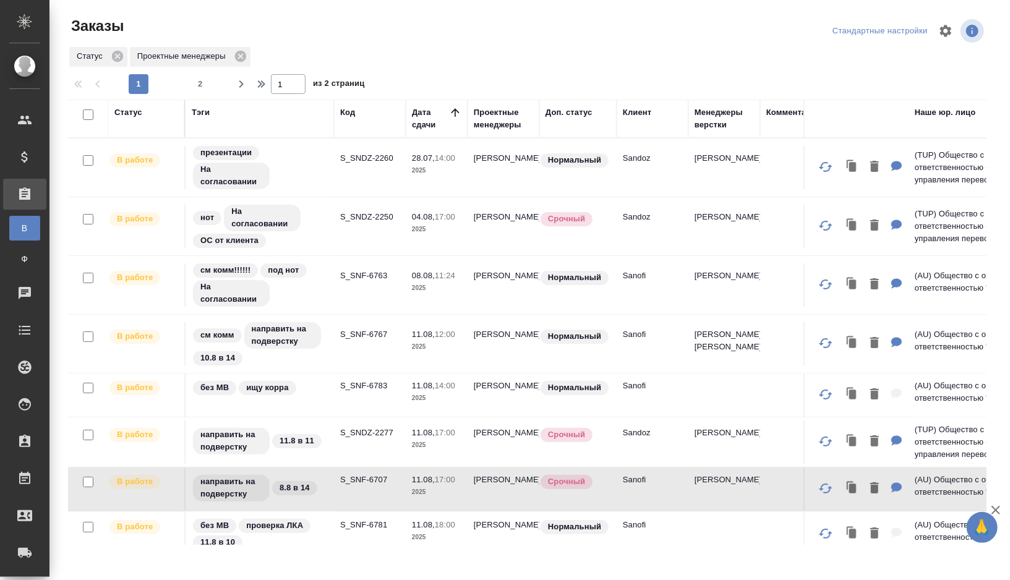
click at [337, 189] on td "S_SNF-6767" at bounding box center [370, 167] width 72 height 43
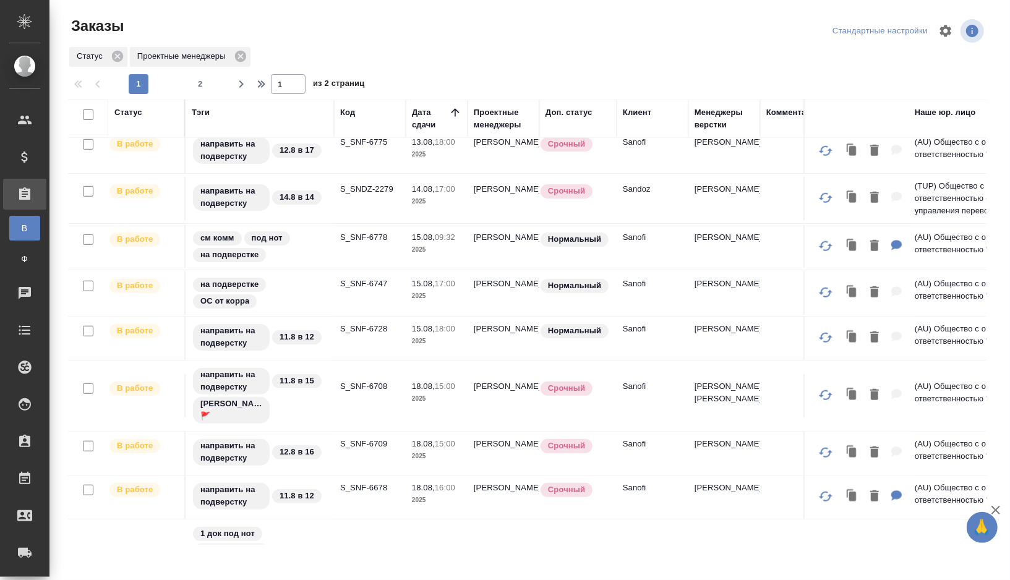
scroll to position [551, 0]
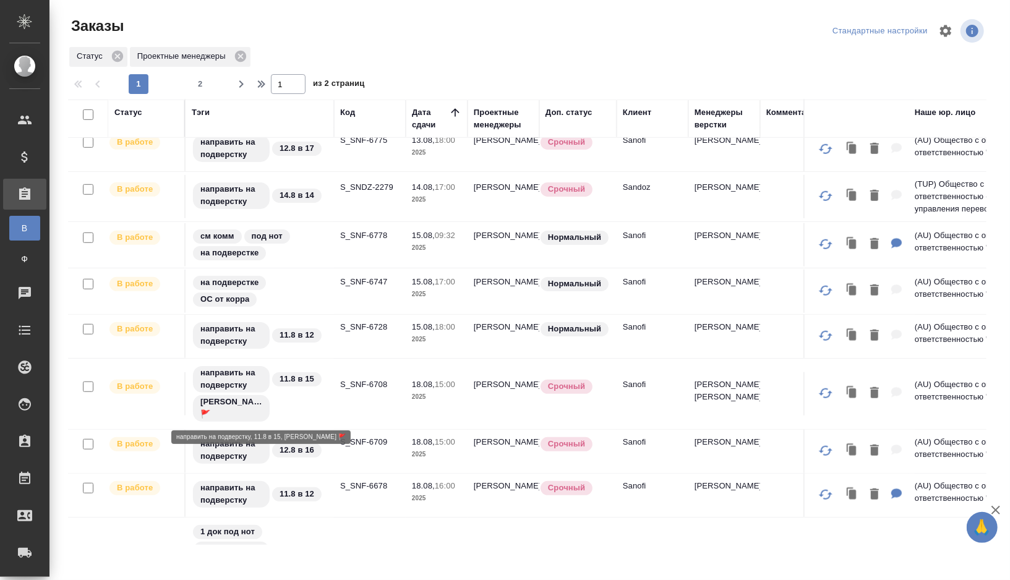
click at [306, 409] on div "направить на подверстку 11.8 в 15 Оля Дмитриева 🚩" at bounding box center [260, 394] width 136 height 58
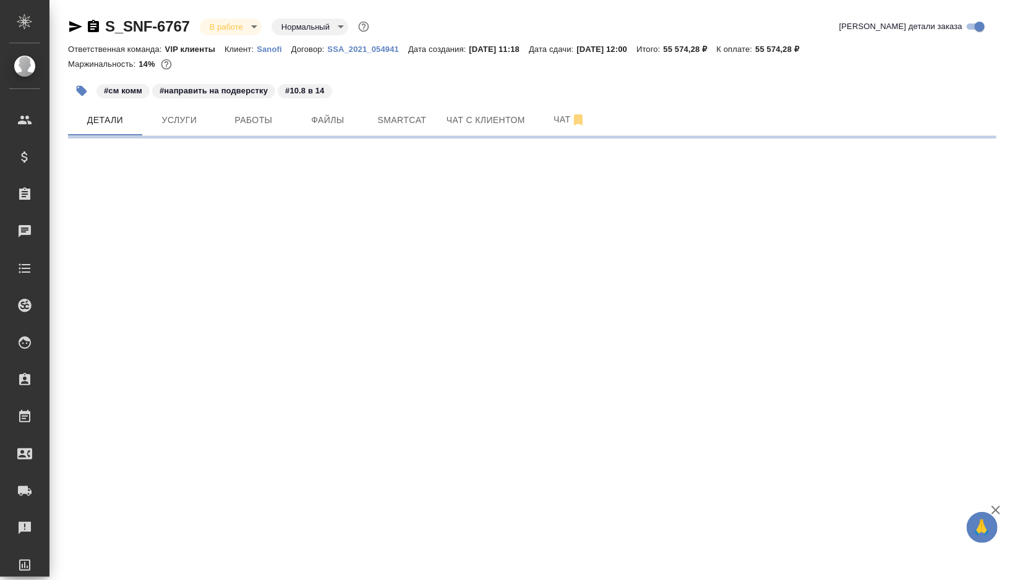
select select "RU"
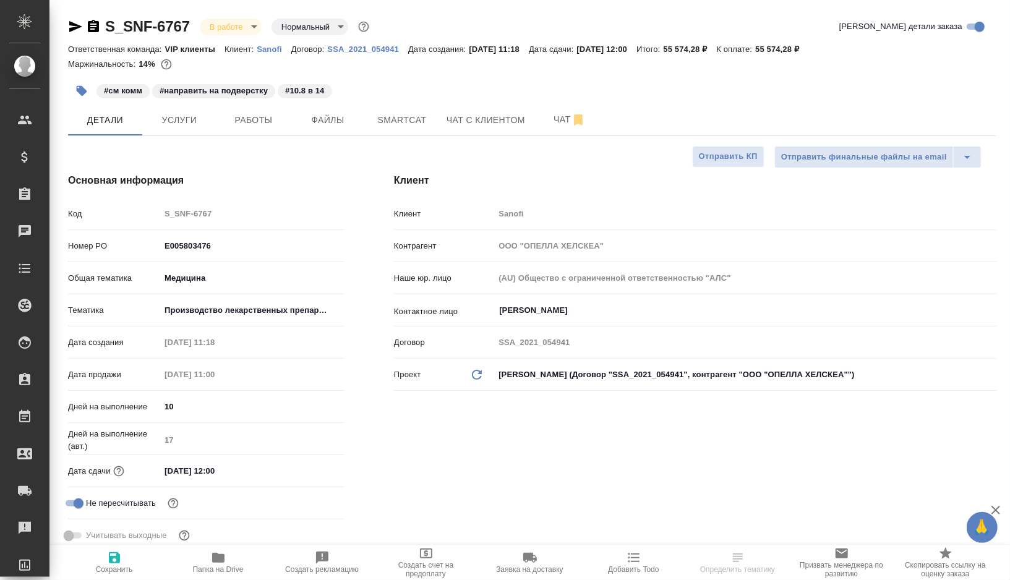
type input "[PERSON_NAME]"
type input "Комаров Роман"
type textarea "x"
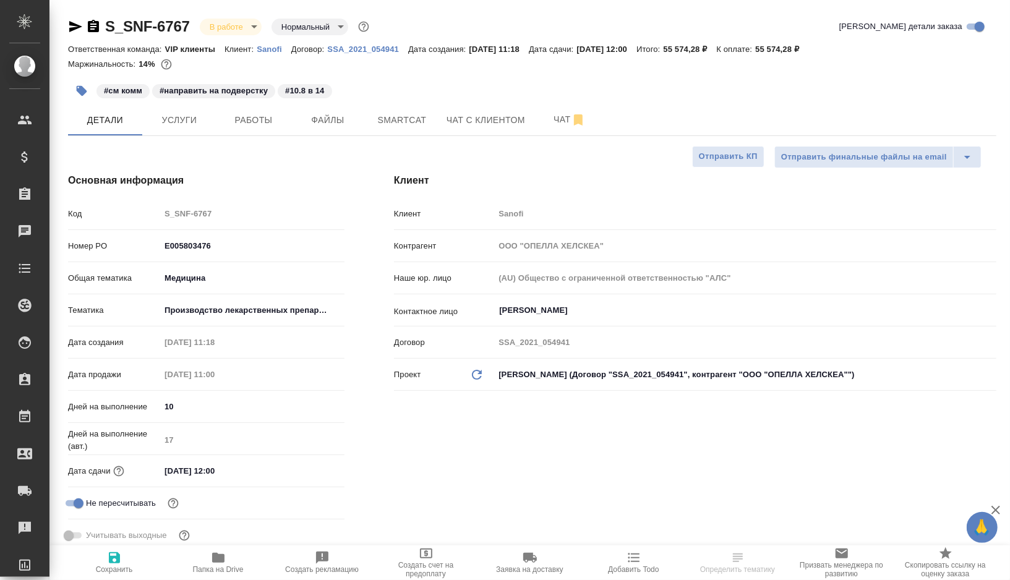
click at [701, 95] on div "#см комм #направить на подверстку #10.8 в 14" at bounding box center [532, 90] width 928 height 27
click at [391, 122] on span "Smartcat" at bounding box center [401, 120] width 59 height 15
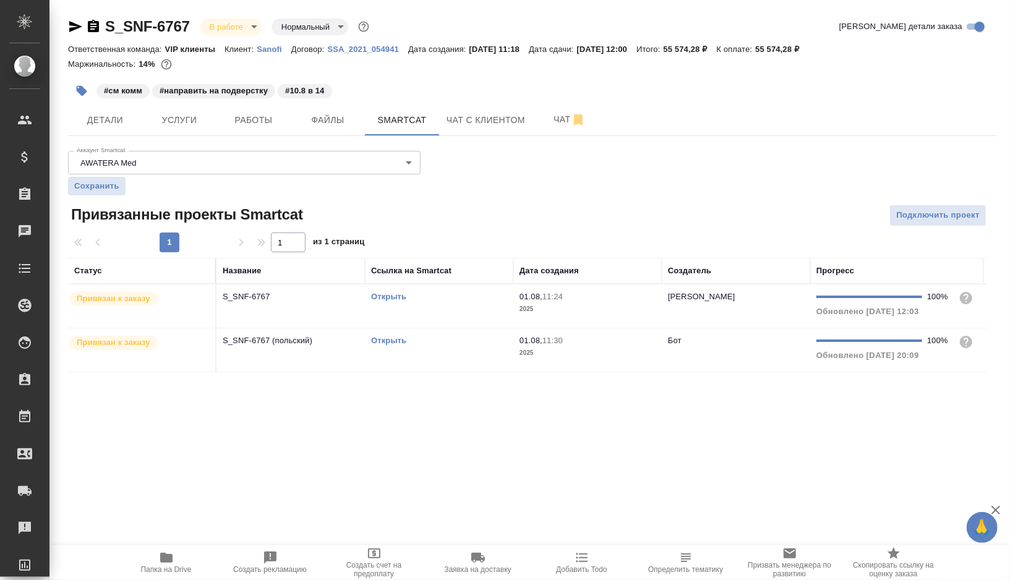
click at [393, 337] on link "Открыть" at bounding box center [388, 340] width 35 height 9
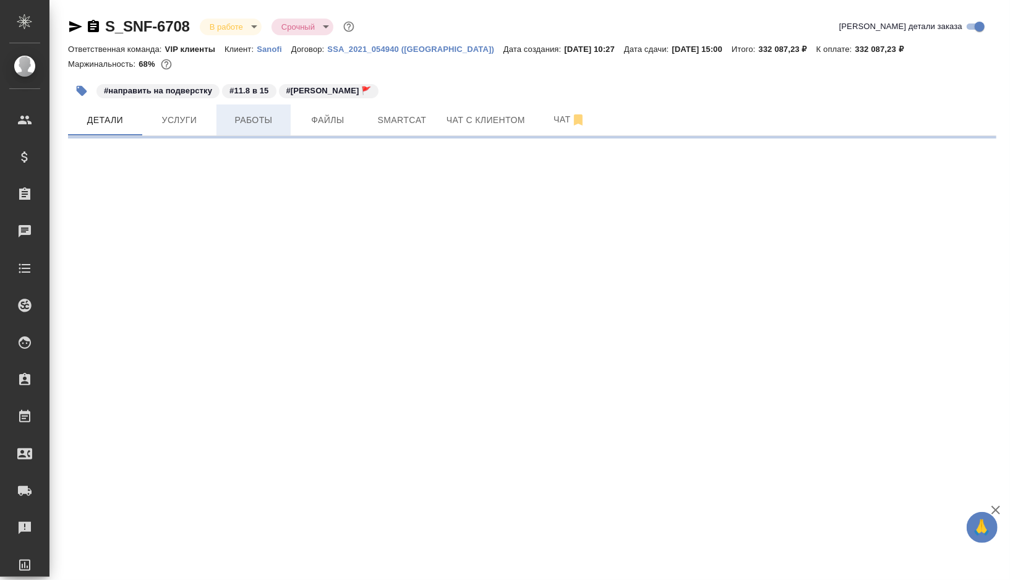
click at [233, 116] on span "Работы" at bounding box center [253, 120] width 59 height 15
select select "RU"
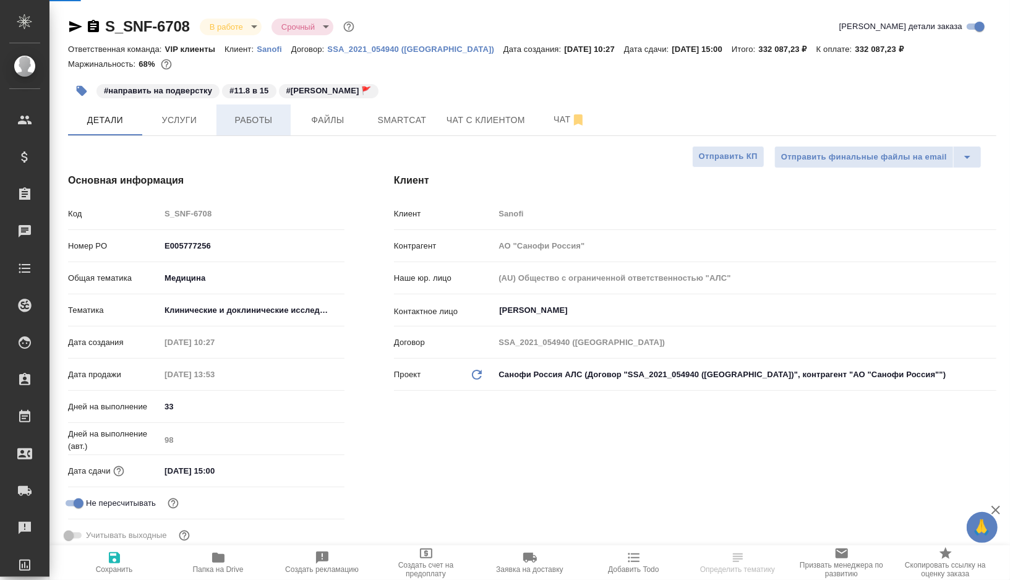
type textarea "x"
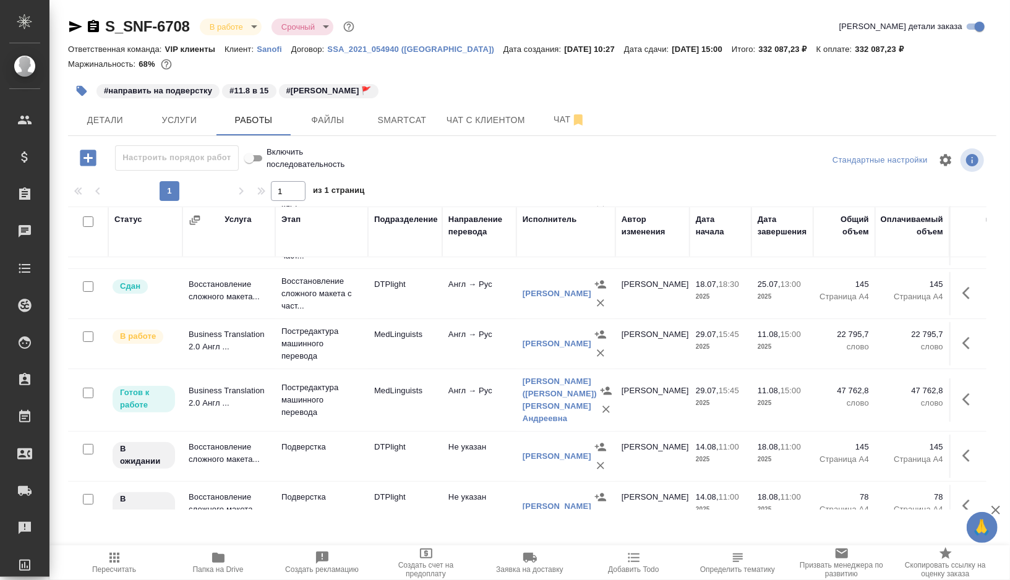
scroll to position [195, 0]
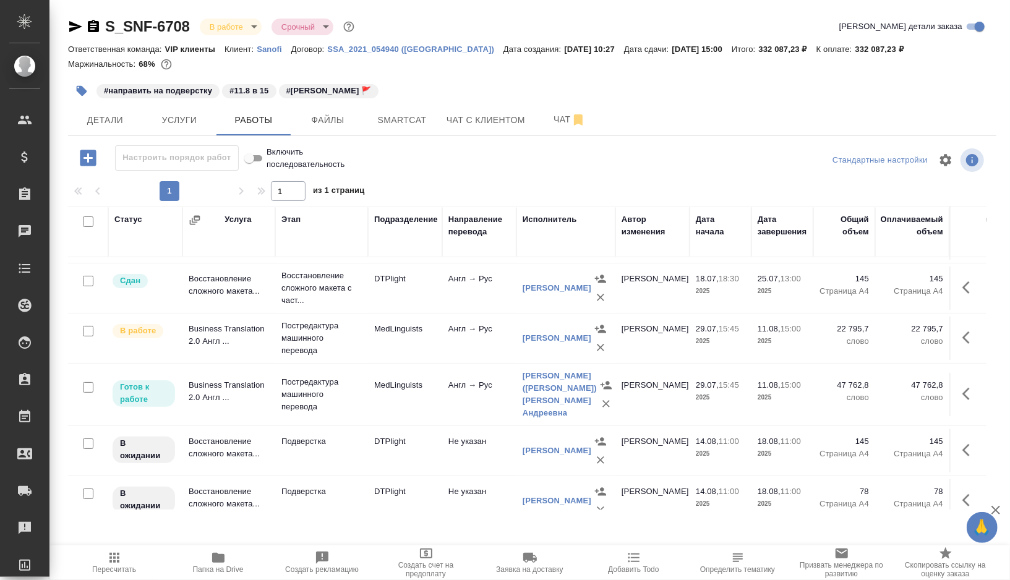
click at [447, 109] on td "Англ → Рус" at bounding box center [479, 87] width 74 height 43
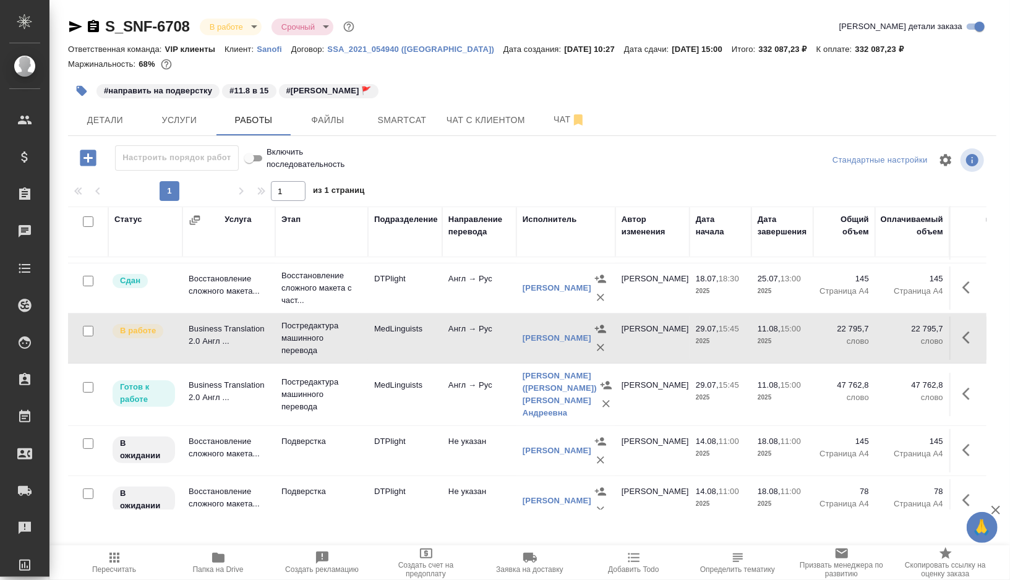
click at [447, 109] on td "Англ → Рус" at bounding box center [479, 87] width 74 height 43
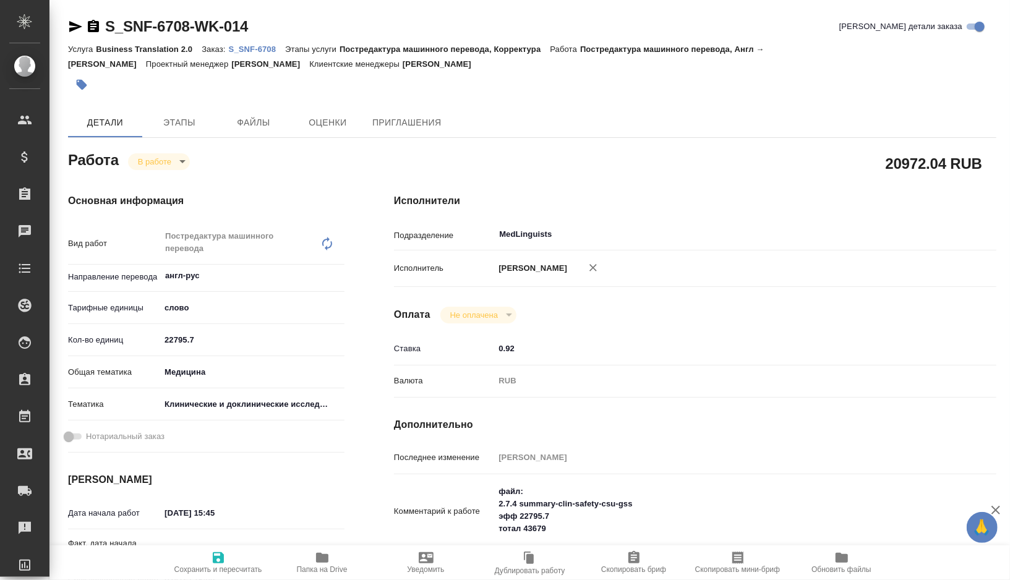
type textarea "x"
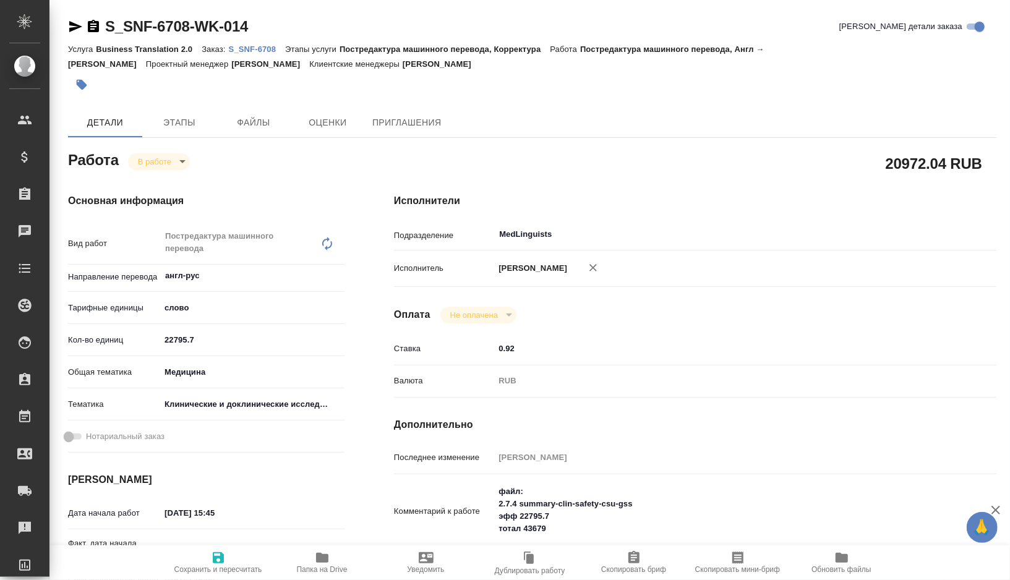
type textarea "x"
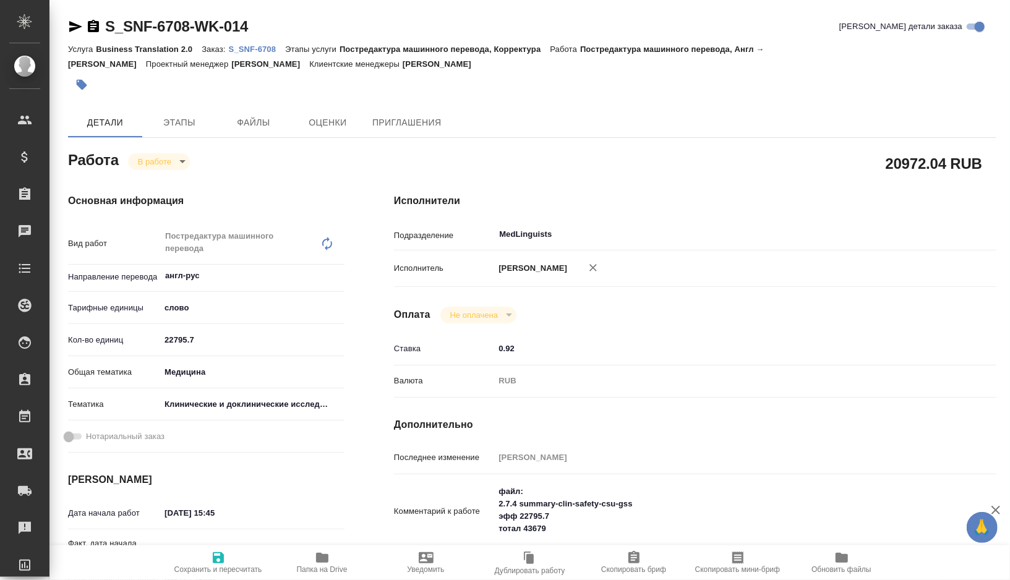
type textarea "x"
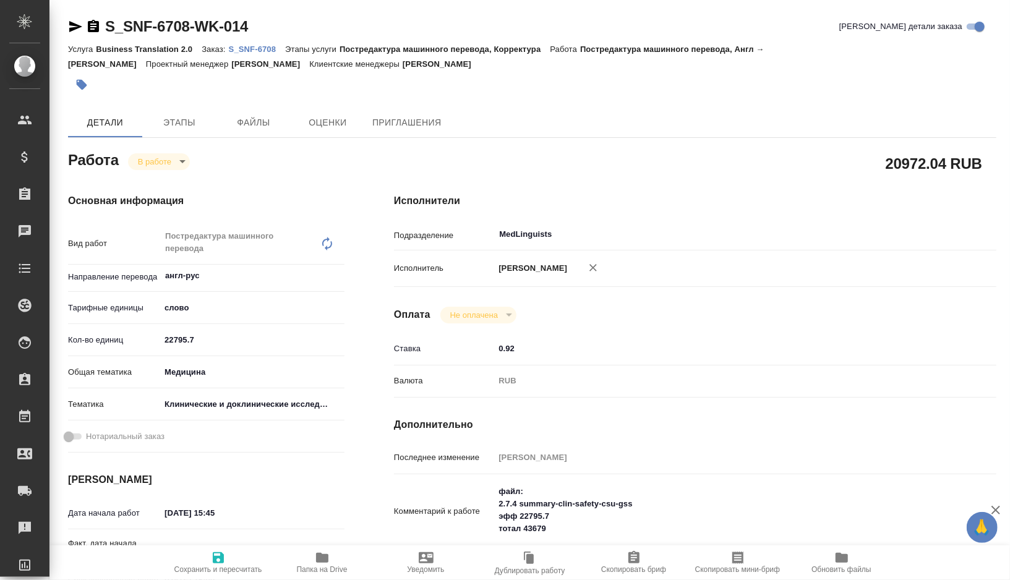
type textarea "x"
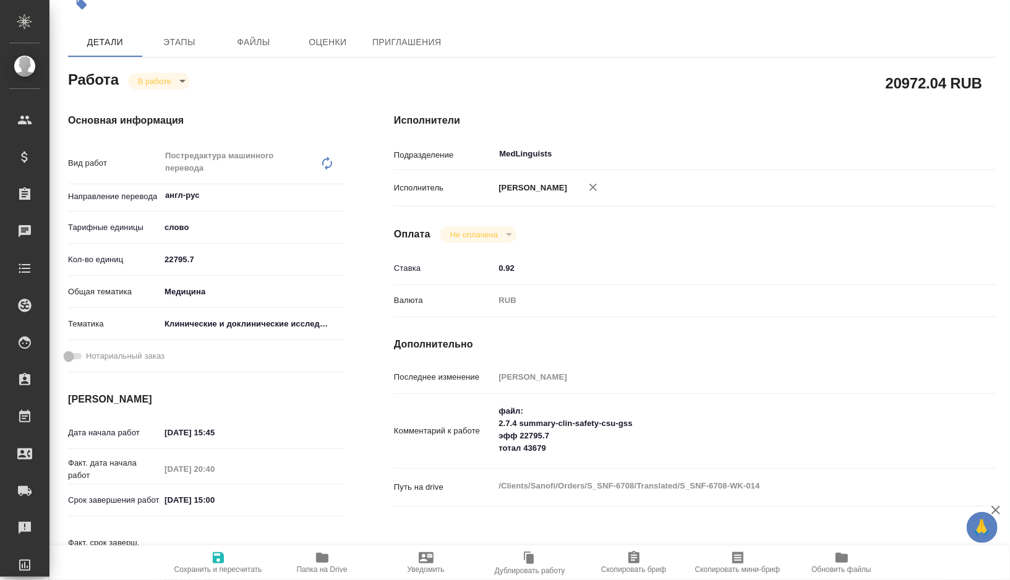
type textarea "x"
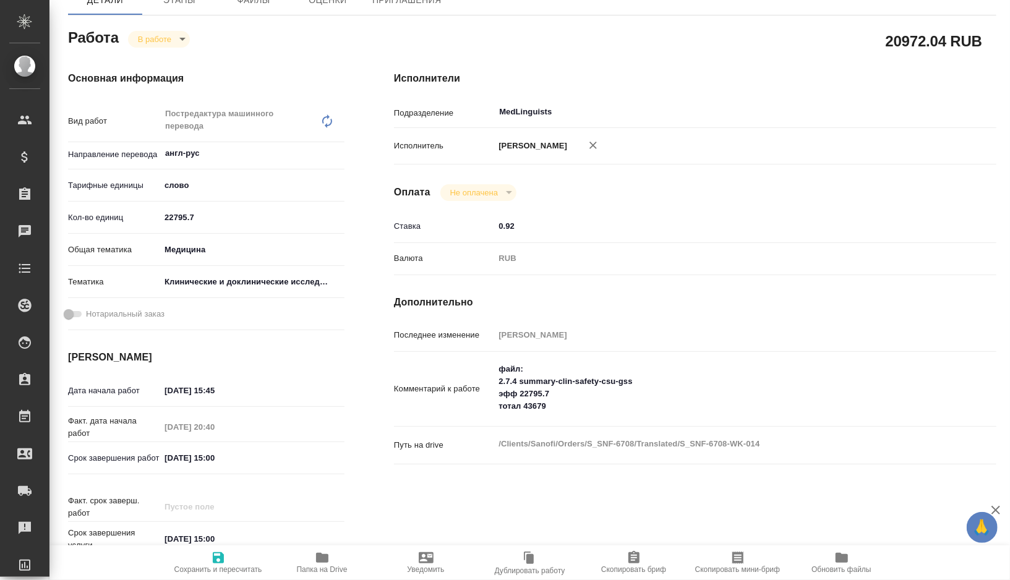
type textarea "x"
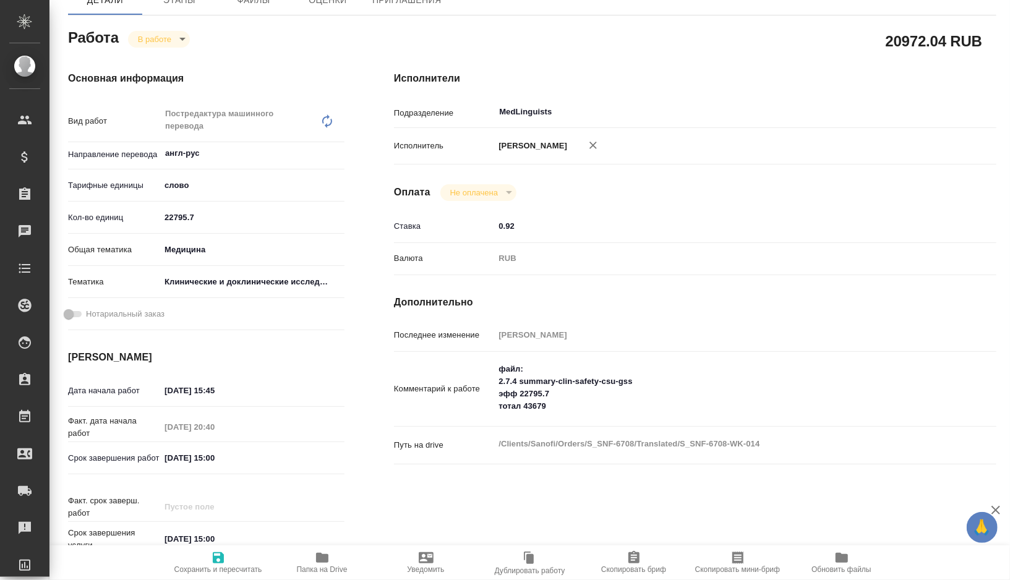
type textarea "x"
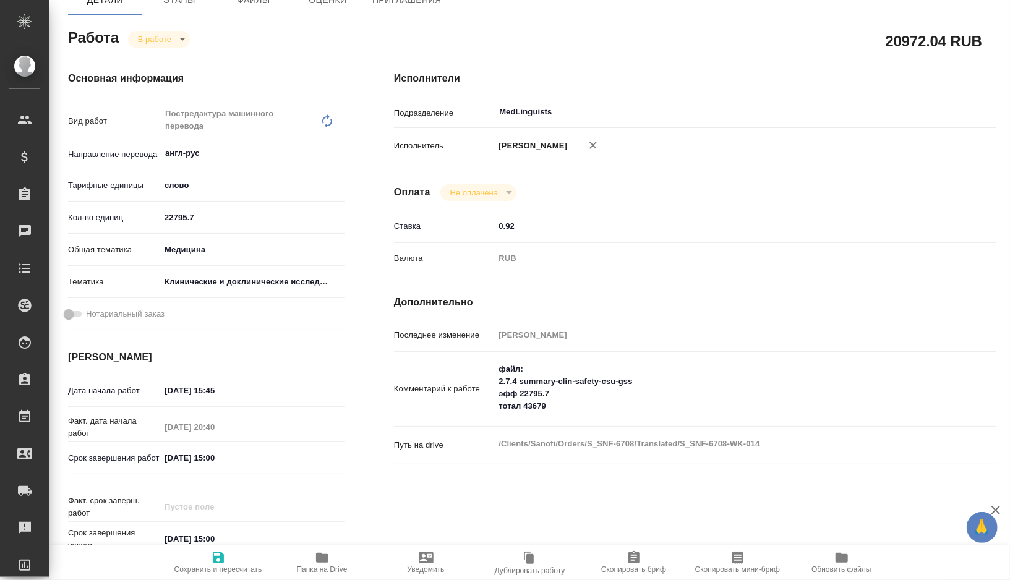
type textarea "x"
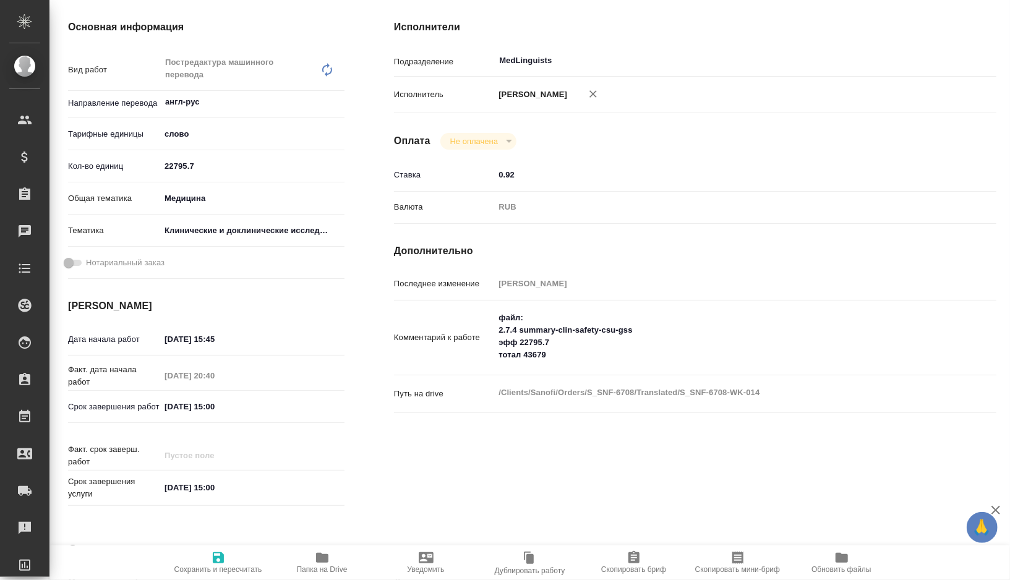
type textarea "x"
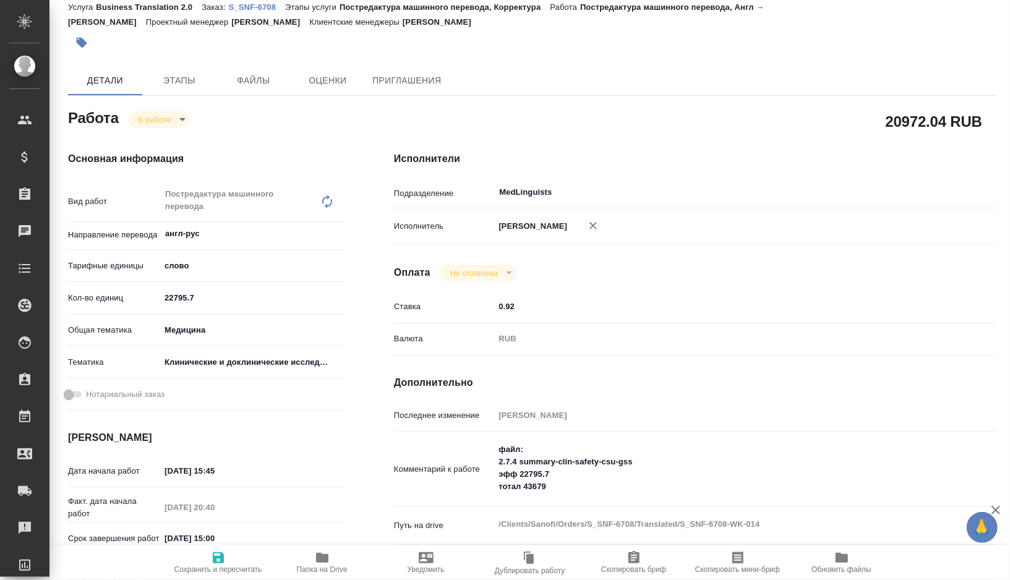
type textarea "x"
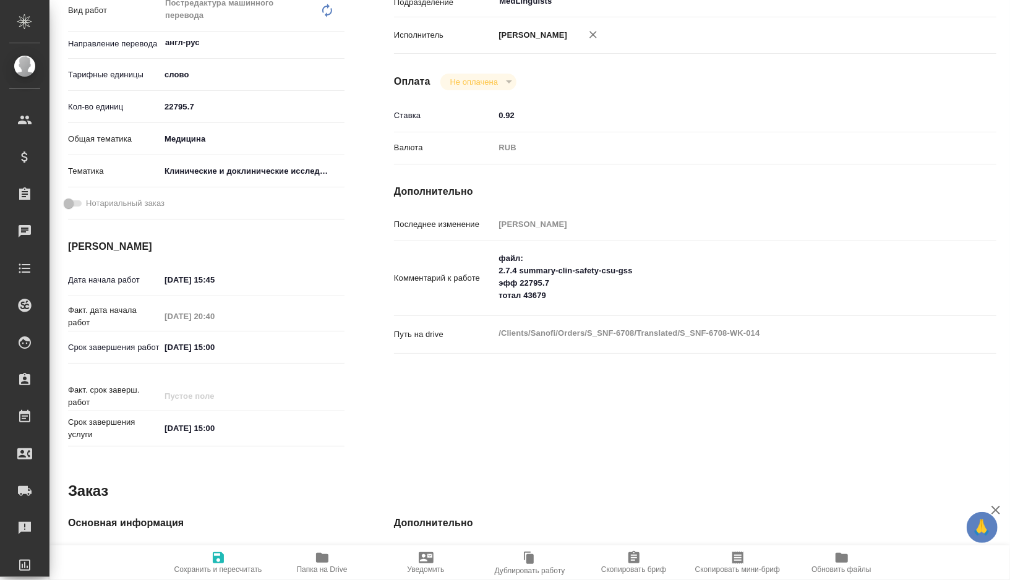
scroll to position [283, 0]
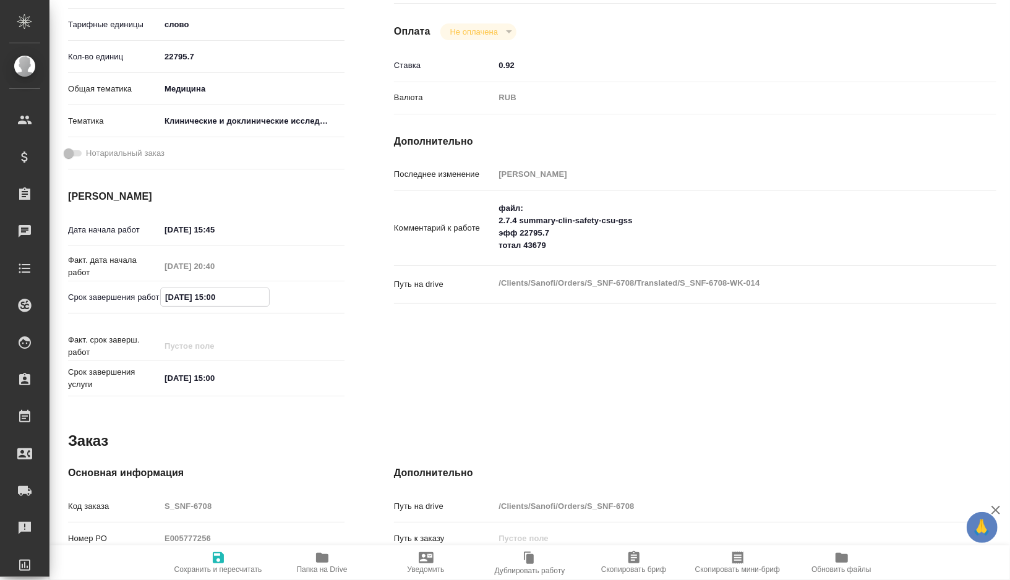
click at [171, 299] on input "11.08.2025 15:00" at bounding box center [215, 297] width 108 height 18
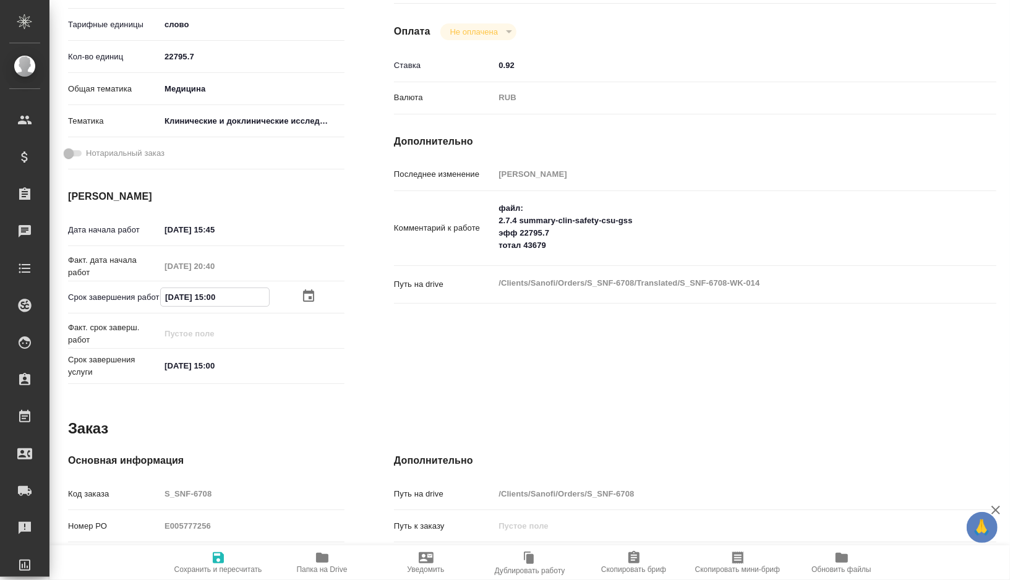
type textarea "x"
type input "10.82.0251 50:0_"
type textarea "x"
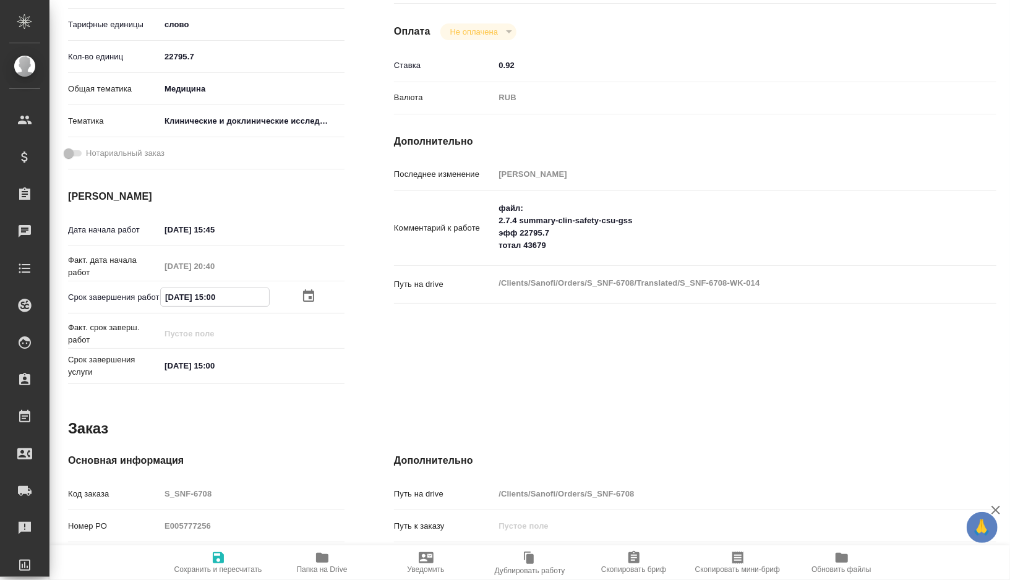
type textarea "x"
type input "13.08.2025 15:00"
type textarea "x"
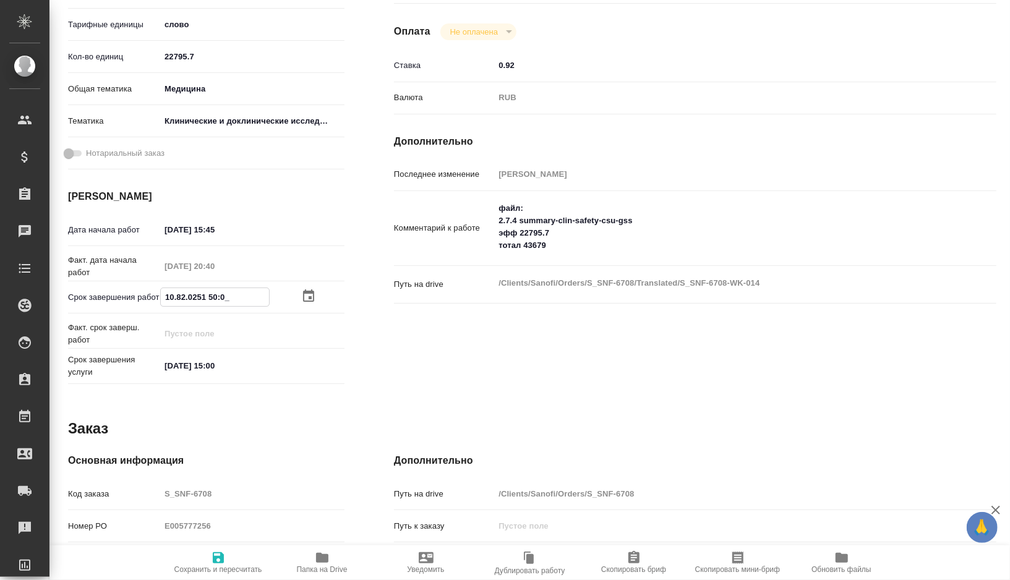
type textarea "x"
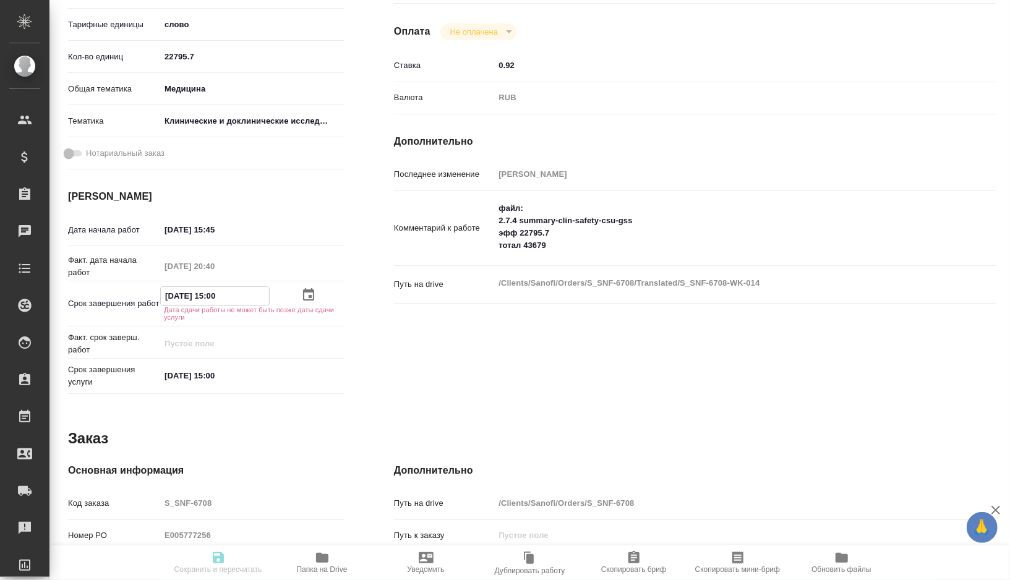
type input "13.08.2025 15:00"
click at [174, 375] on input "11.08.2025 15:00" at bounding box center [215, 374] width 108 height 18
type textarea "x"
type input "10.82.0251 50:0_"
type textarea "x"
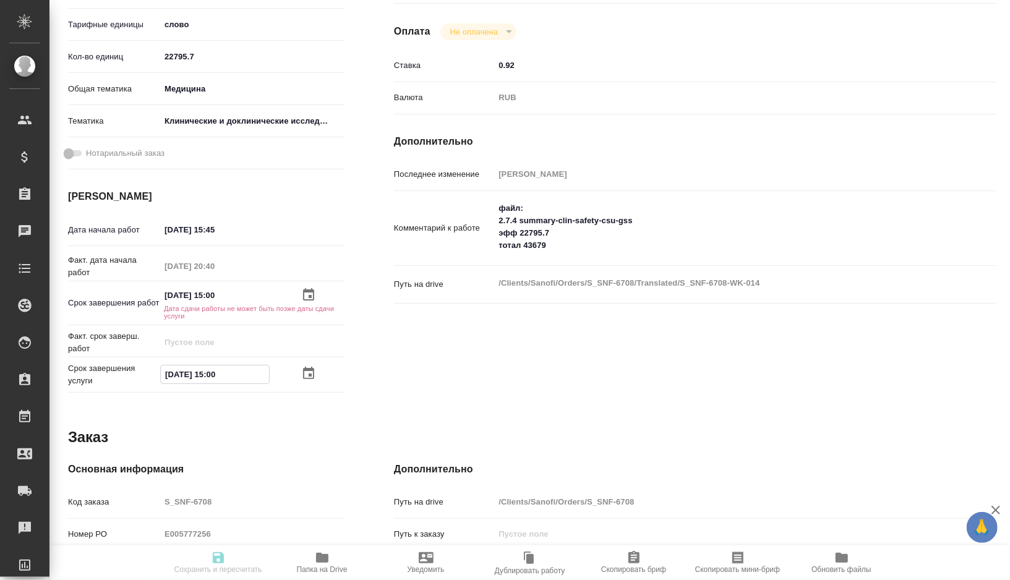
type textarea "x"
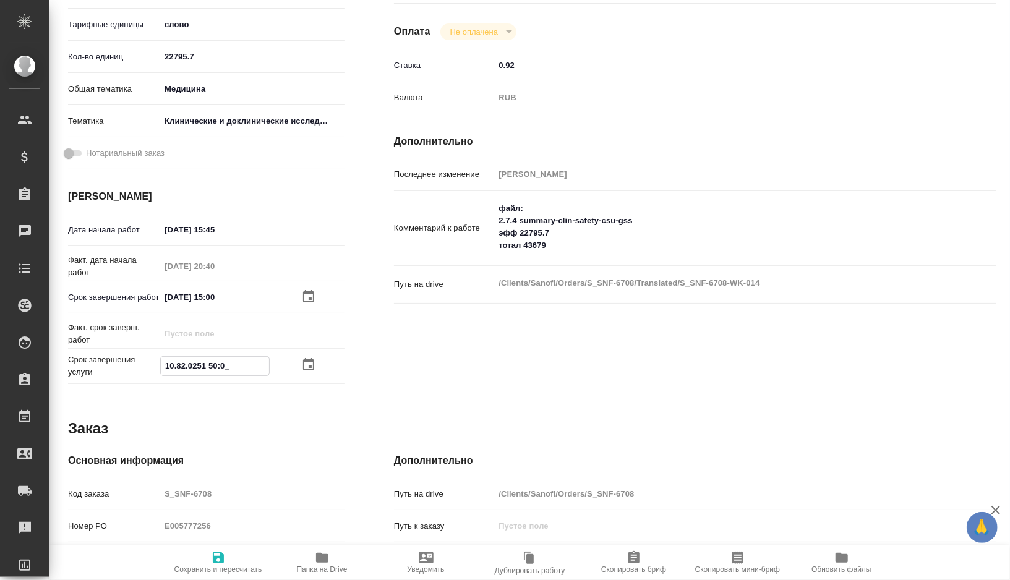
type textarea "x"
type input "13.08.2025 15:00"
type textarea "x"
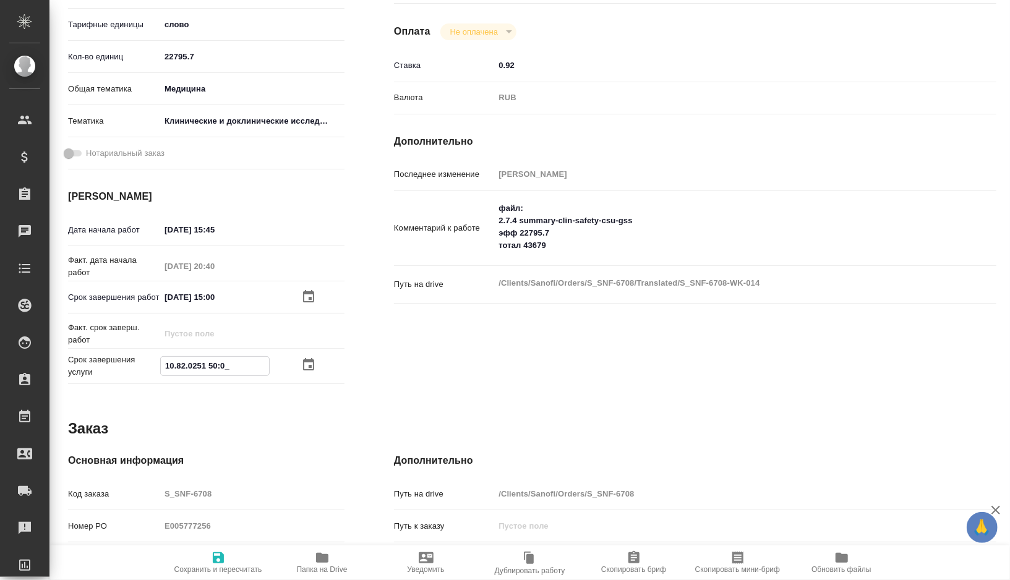
type textarea "x"
type input "13.08.2025 15:00"
click at [218, 565] on span "Сохранить и пересчитать" at bounding box center [218, 569] width 88 height 9
type textarea "x"
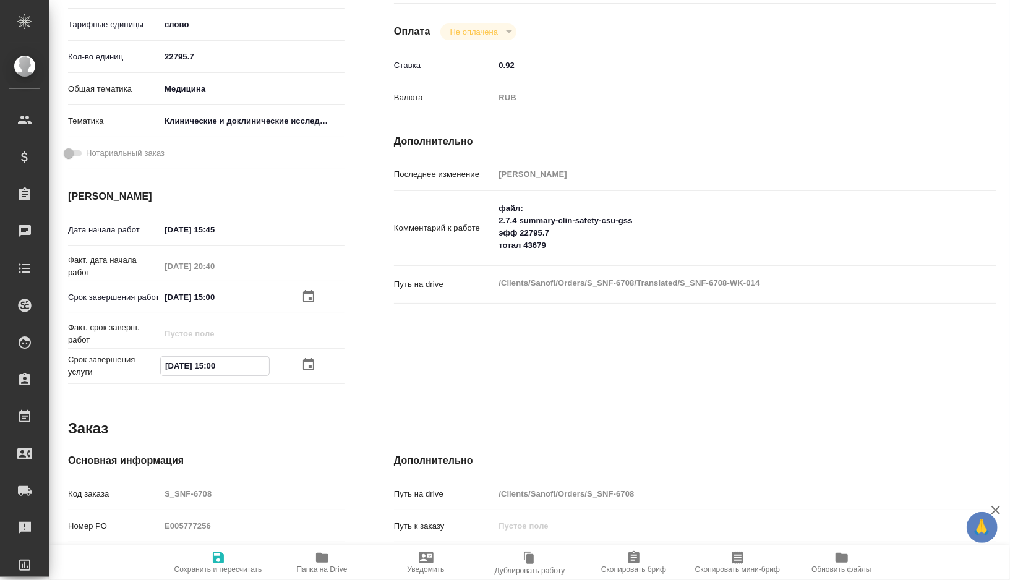
type textarea "x"
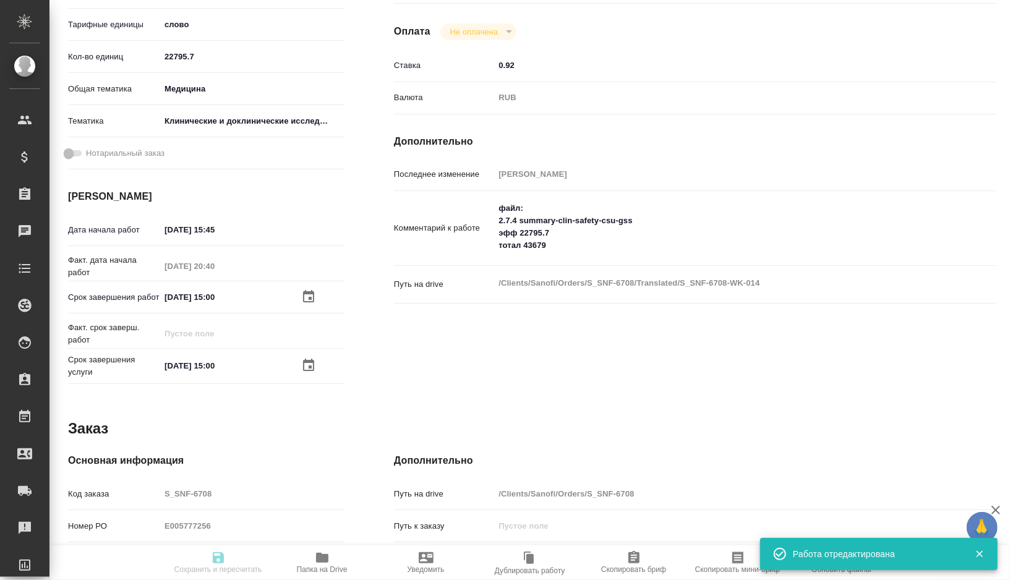
type textarea "x"
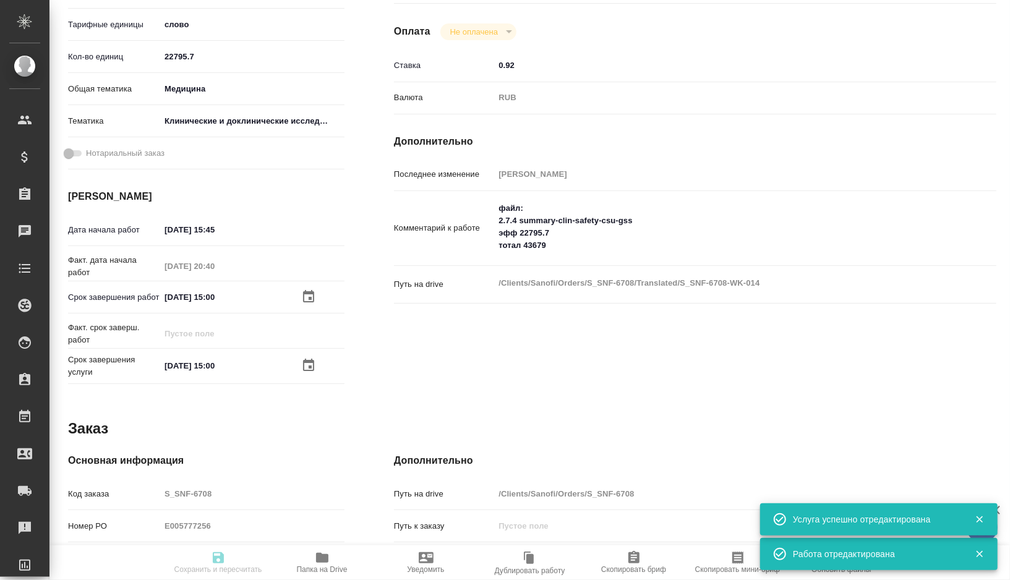
type input "inProgress"
type textarea "Постредактура машинного перевода"
type textarea "x"
type input "англ-рус"
type input "5a8b1489cc6b4906c91bfd90"
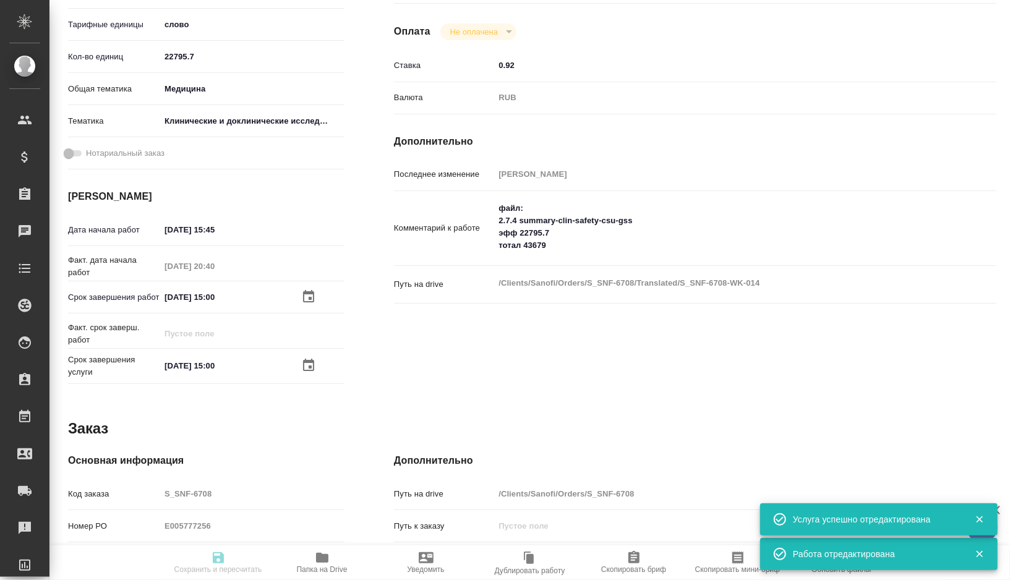
type input "22795.7"
type input "med"
type input "5a8b8b956a9677013d343d9e"
type input "29.07.2025 15:45"
type input "08.08.2025 20:40"
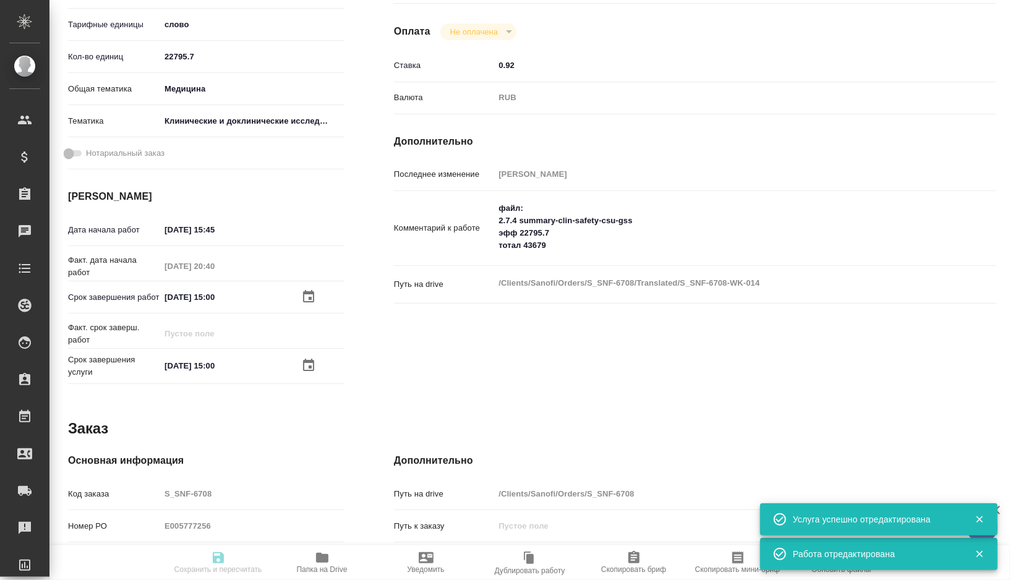
type input "13.08.2025 15:00"
type input "MedLinguists"
type input "notPayed"
type input "0.92"
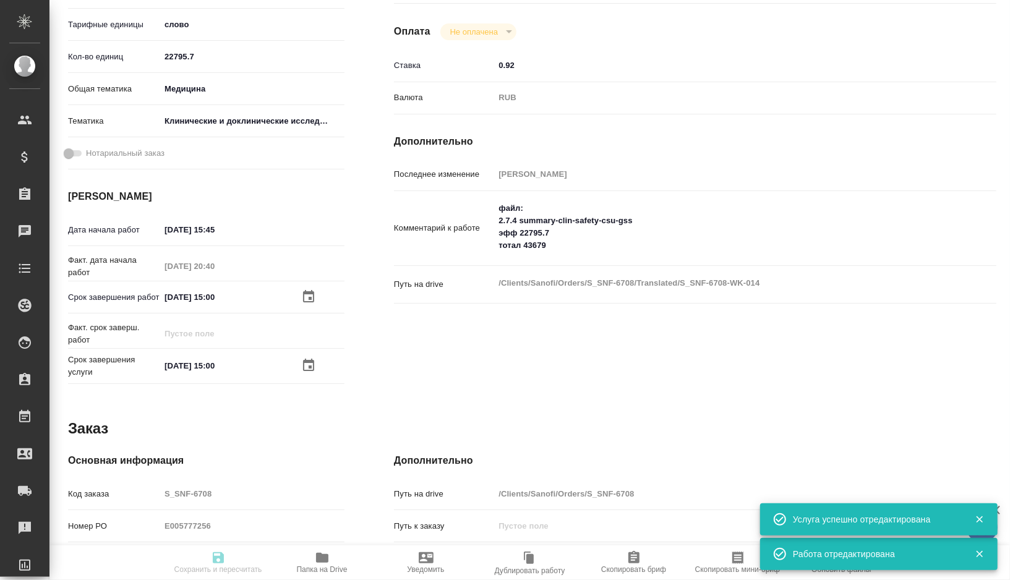
type input "RUB"
type input "Дмитриева Ольга"
type textarea "файл: 2.7.4 summary-clin-safety-csu-gss эфф 22795.7 тотал 43679"
type textarea "x"
type textarea "/Clients/Sanofi/Orders/S_SNF-6708/Translated/S_SNF-6708-WK-014"
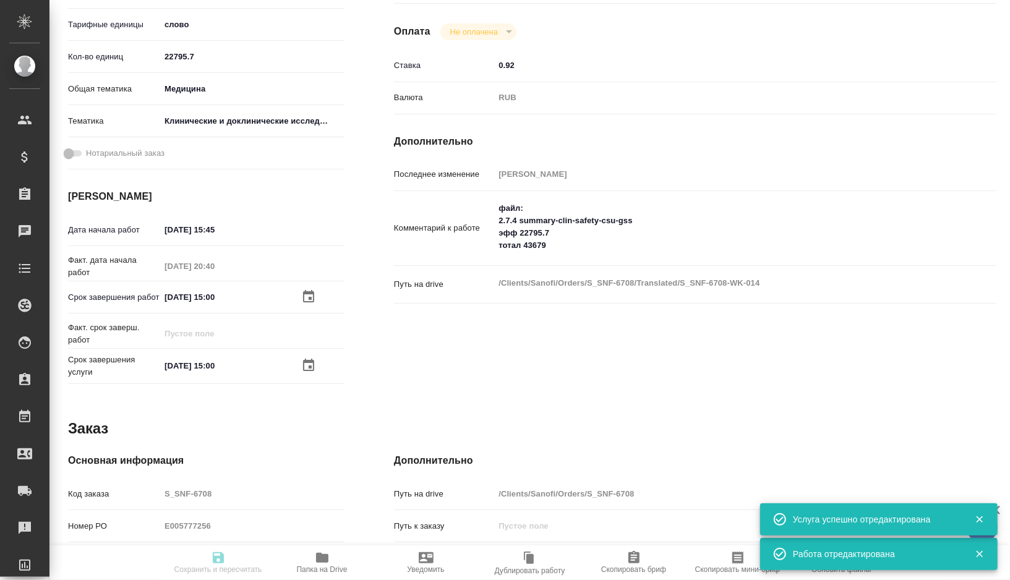
type textarea "x"
type input "S_SNF-6708"
type input "E005777256"
type input "Business Translation 2.0"
type input "Постредактура машинного перевода, Корректура"
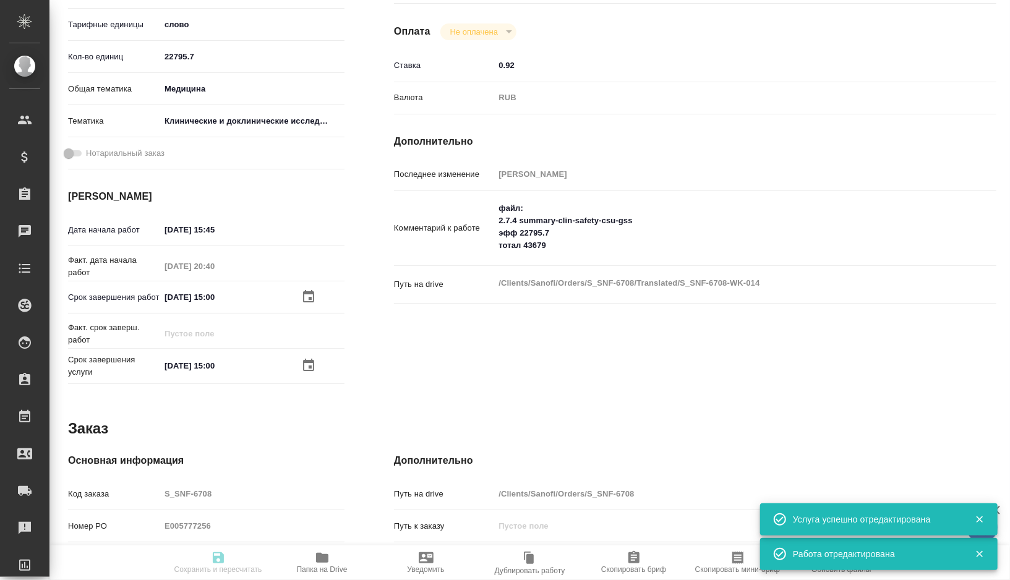
type input "[PERSON_NAME]"
type input "Малофеева Екатерина, Петрова Валерия"
type input "/Clients/Sanofi/Orders/S_SNF-6708"
type textarea "x"
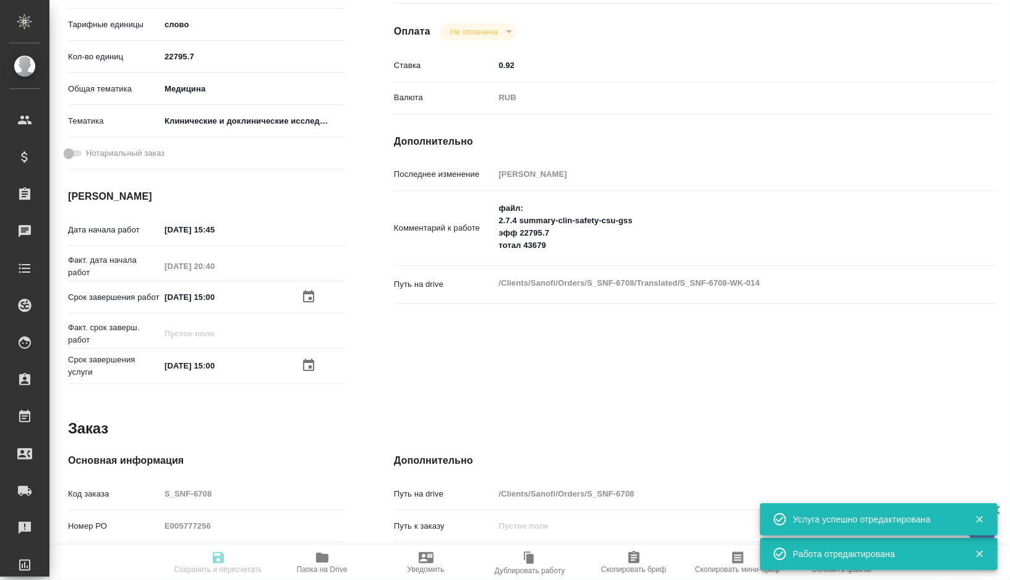
scroll to position [307, 0]
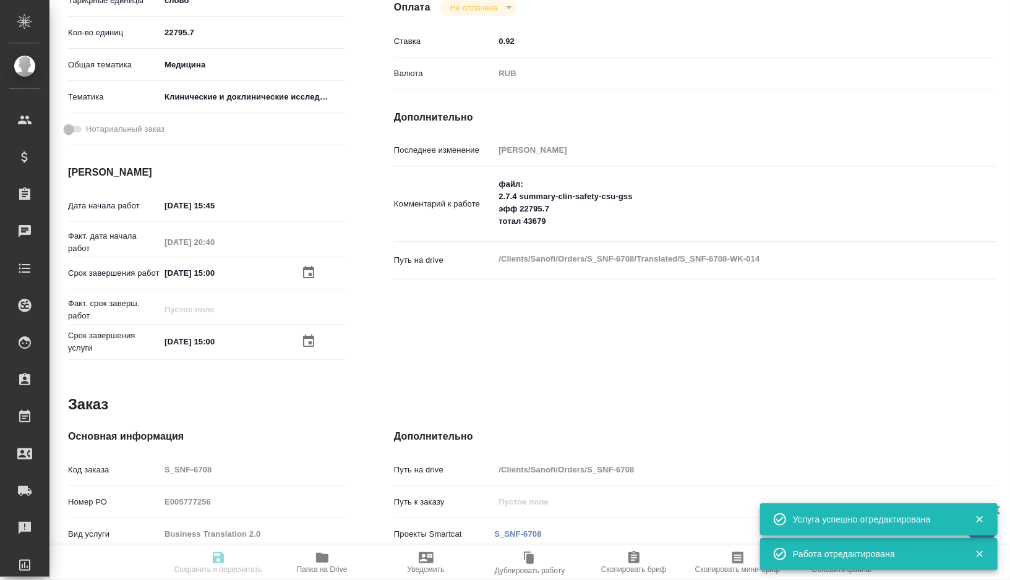
type textarea "x"
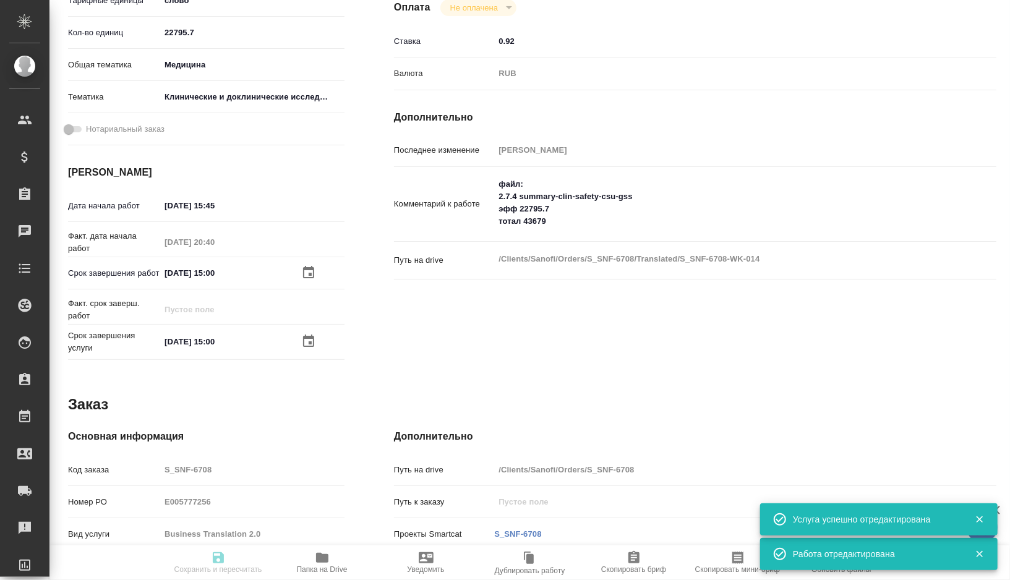
type textarea "x"
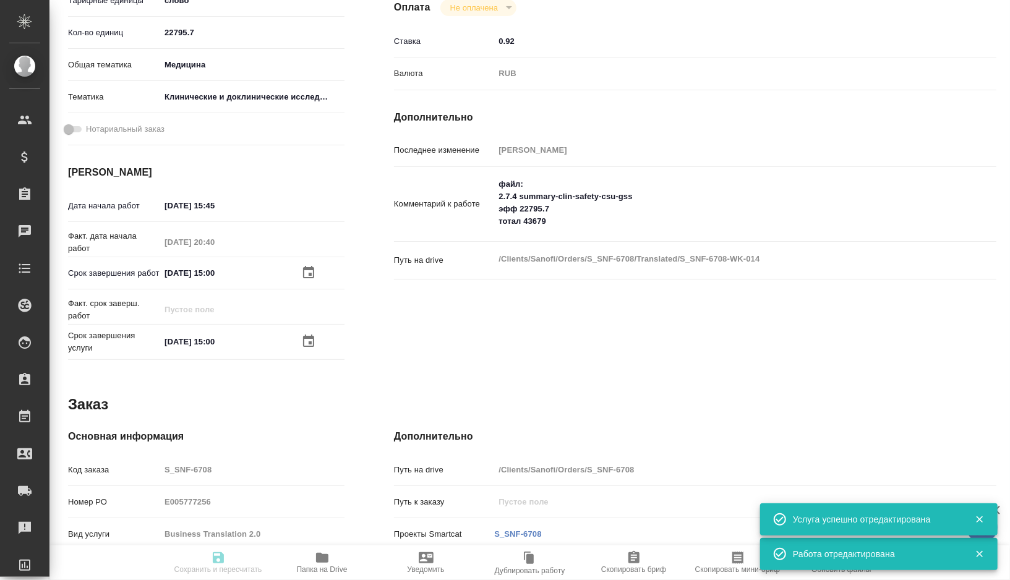
type textarea "x"
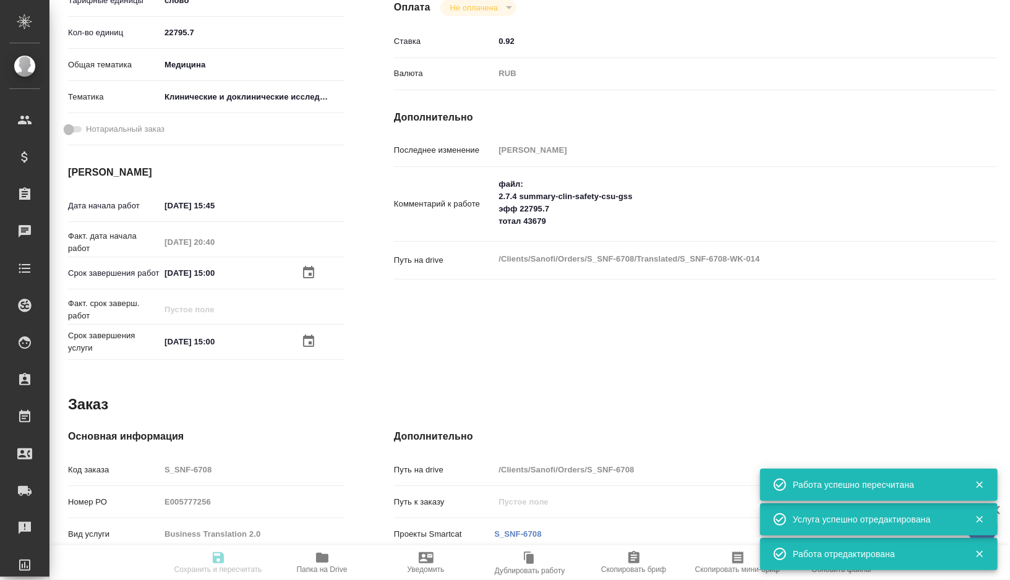
type textarea "x"
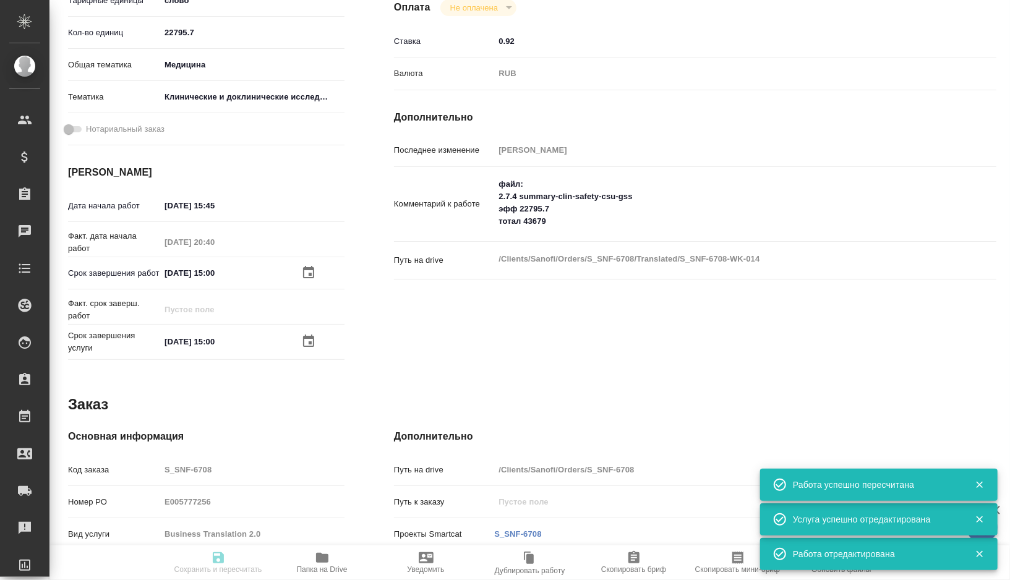
type input "inProgress"
type textarea "Постредактура машинного перевода"
type textarea "x"
type input "англ-рус"
type input "5a8b1489cc6b4906c91bfd90"
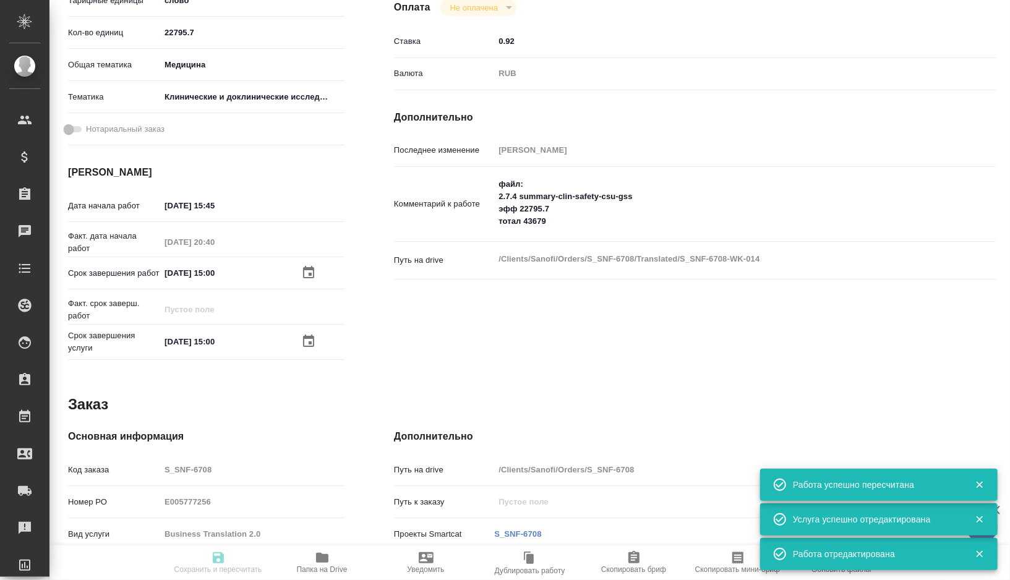
type input "22795.7"
type input "med"
type input "5a8b8b956a9677013d343d9e"
type input "29.07.2025 15:45"
type input "08.08.2025 20:40"
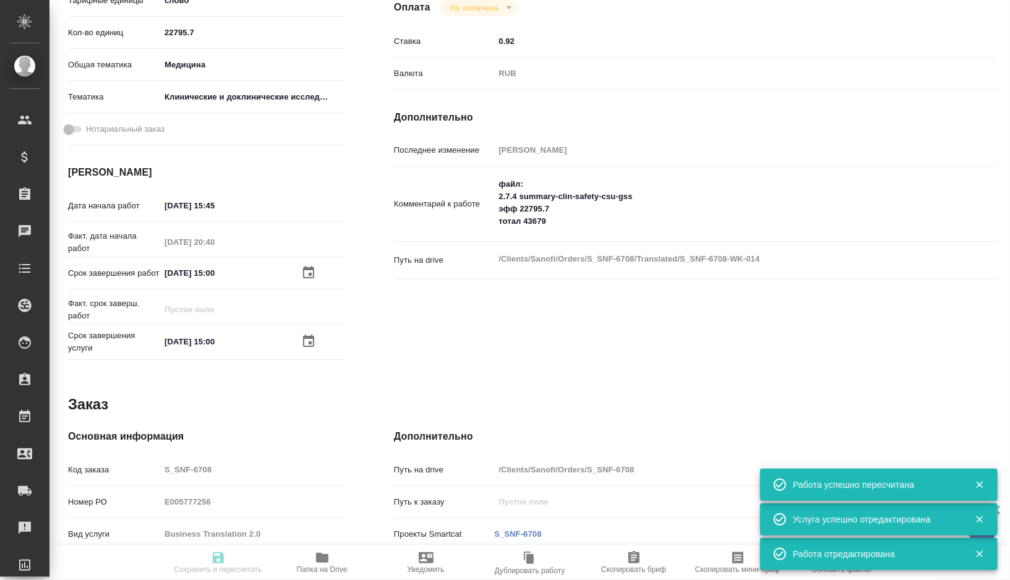
type input "13.08.2025 15:00"
type input "MedLinguists"
type input "notPayed"
type input "0.92"
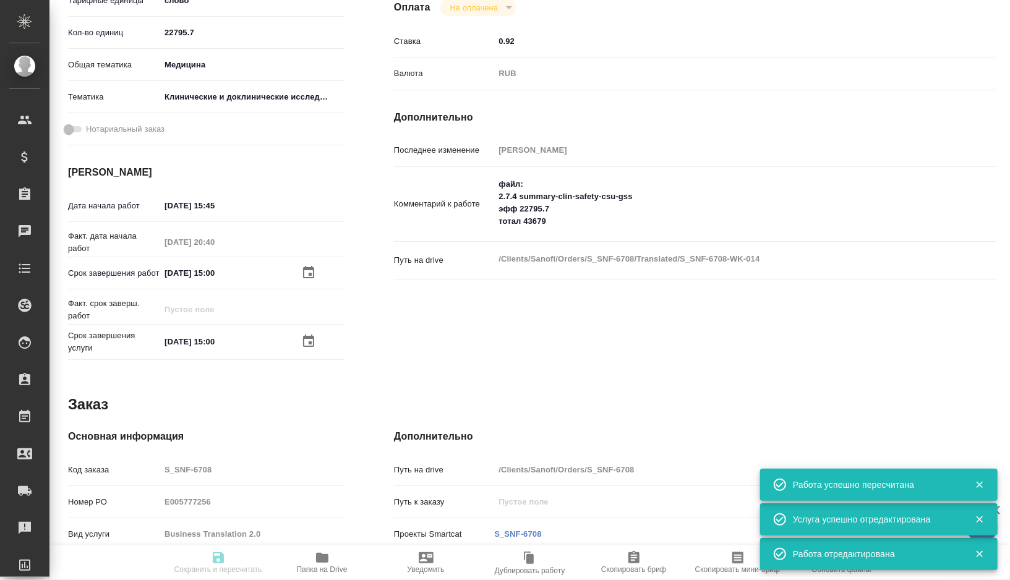
type input "RUB"
type input "Дмитриева Ольга"
type textarea "файл: 2.7.4 summary-clin-safety-csu-gss эфф 22795.7 тотал 43679"
type textarea "x"
type textarea "/Clients/Sanofi/Orders/S_SNF-6708/Translated/S_SNF-6708-WK-014"
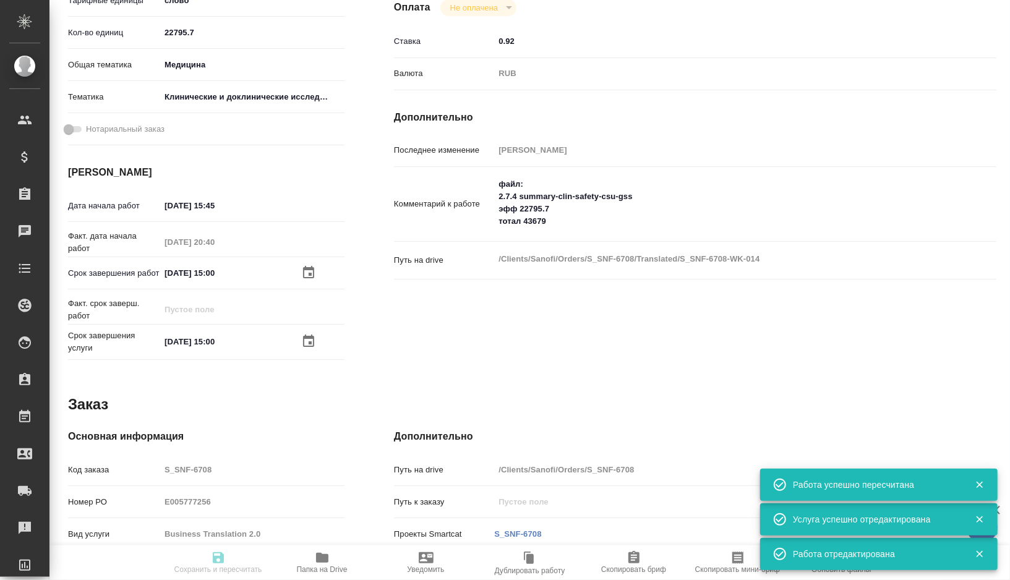
type textarea "x"
type input "S_SNF-6708"
type input "E005777256"
type input "Business Translation 2.0"
type input "Постредактура машинного перевода, Корректура"
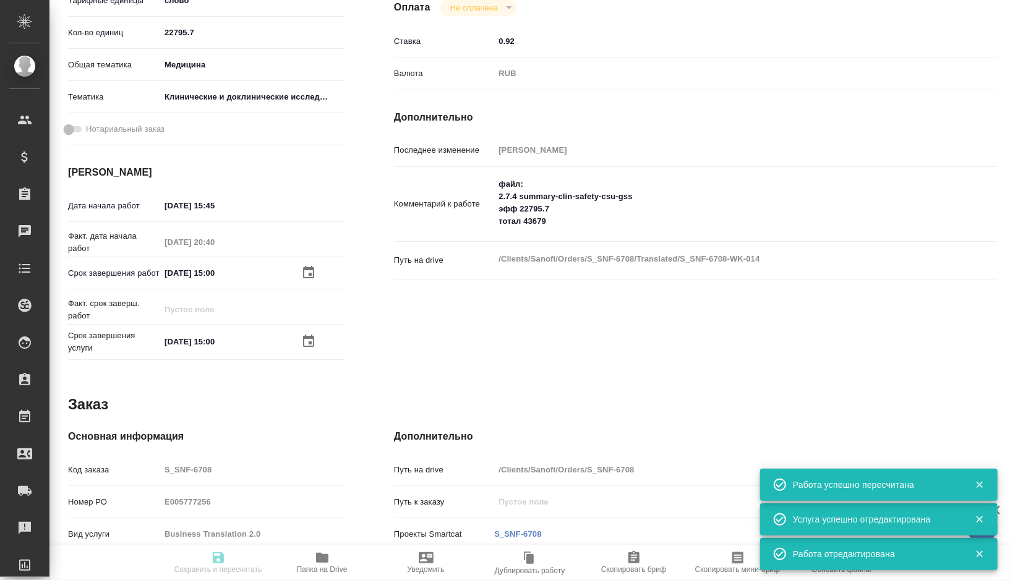
type input "[PERSON_NAME]"
type input "Малофеева Екатерина, Петрова Валерия"
type input "/Clients/Sanofi/Orders/S_SNF-6708"
type textarea "x"
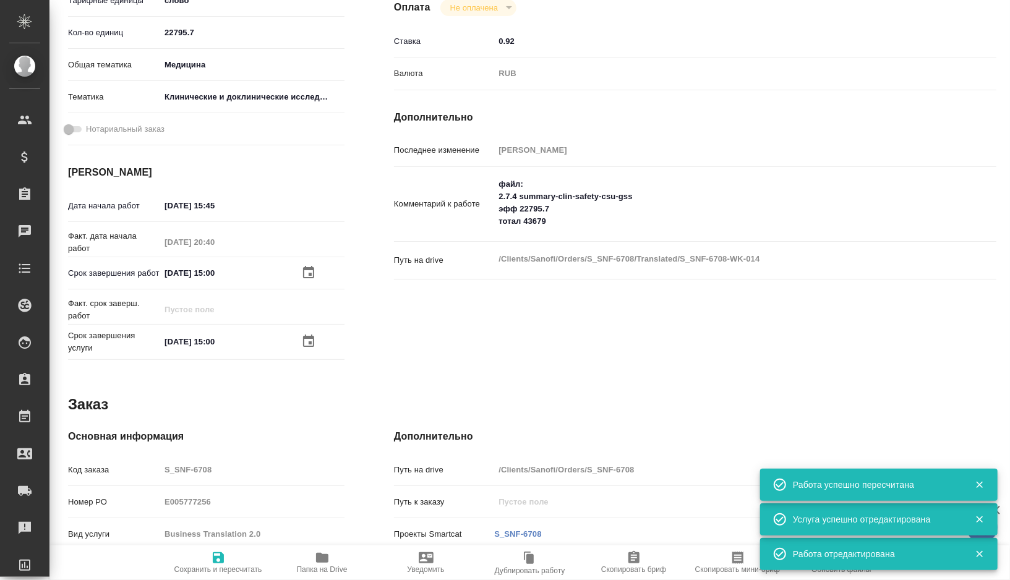
type textarea "x"
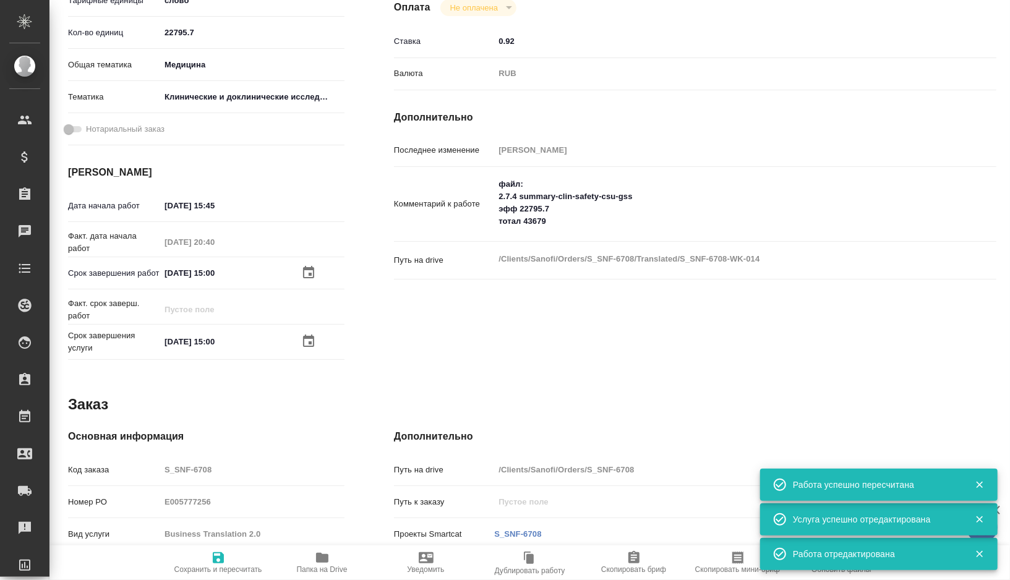
type textarea "x"
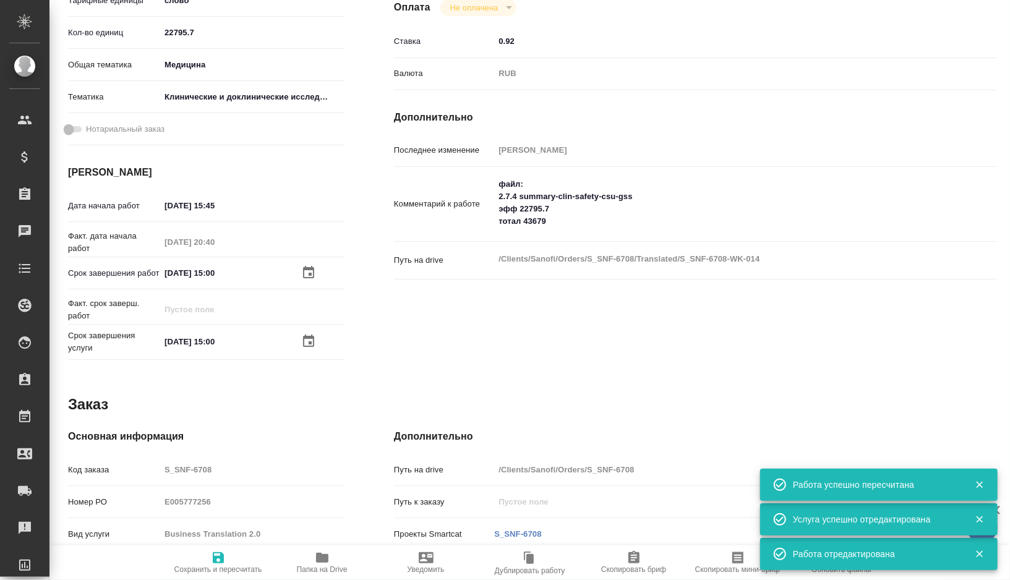
click at [219, 273] on input "13.08.2025 15:00" at bounding box center [214, 273] width 108 height 18
type textarea "x"
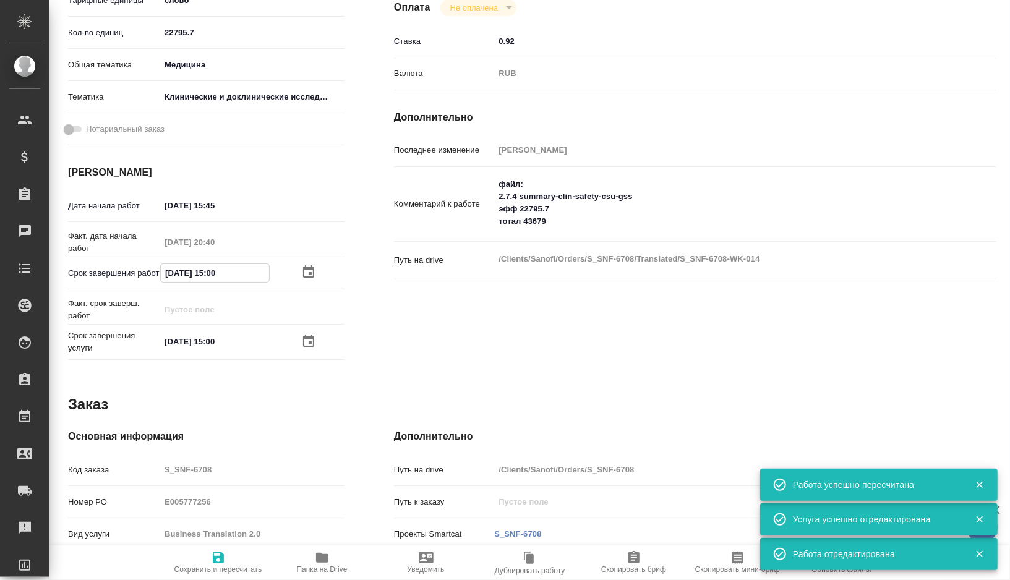
type textarea "x"
drag, startPoint x: 241, startPoint y: 273, endPoint x: 148, endPoint y: 274, distance: 92.8
click at [148, 274] on div "Срок завершения работ 13.08.2025 15:00" at bounding box center [206, 273] width 276 height 22
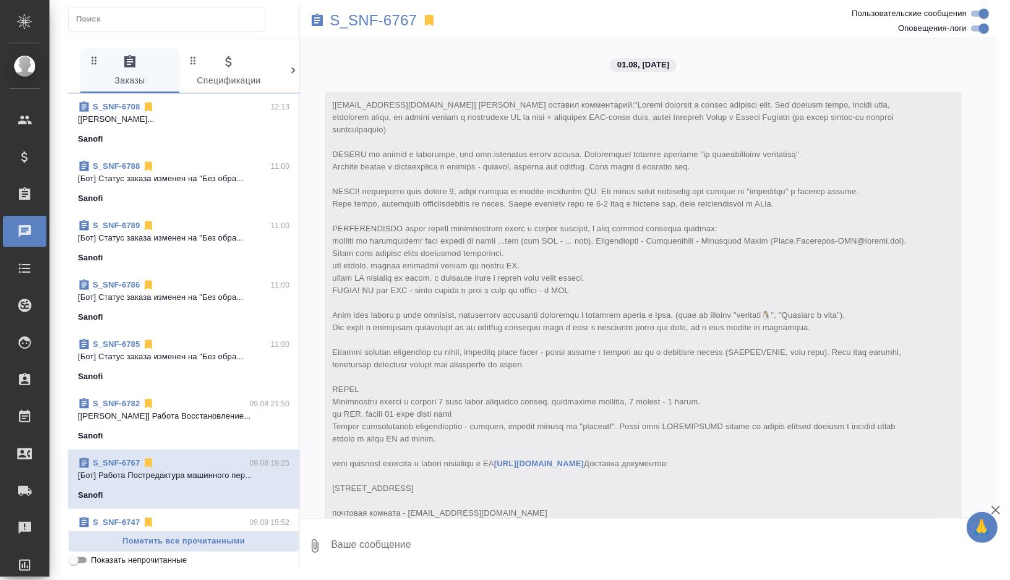
scroll to position [13413, 0]
